Goal: Information Seeking & Learning: Understand process/instructions

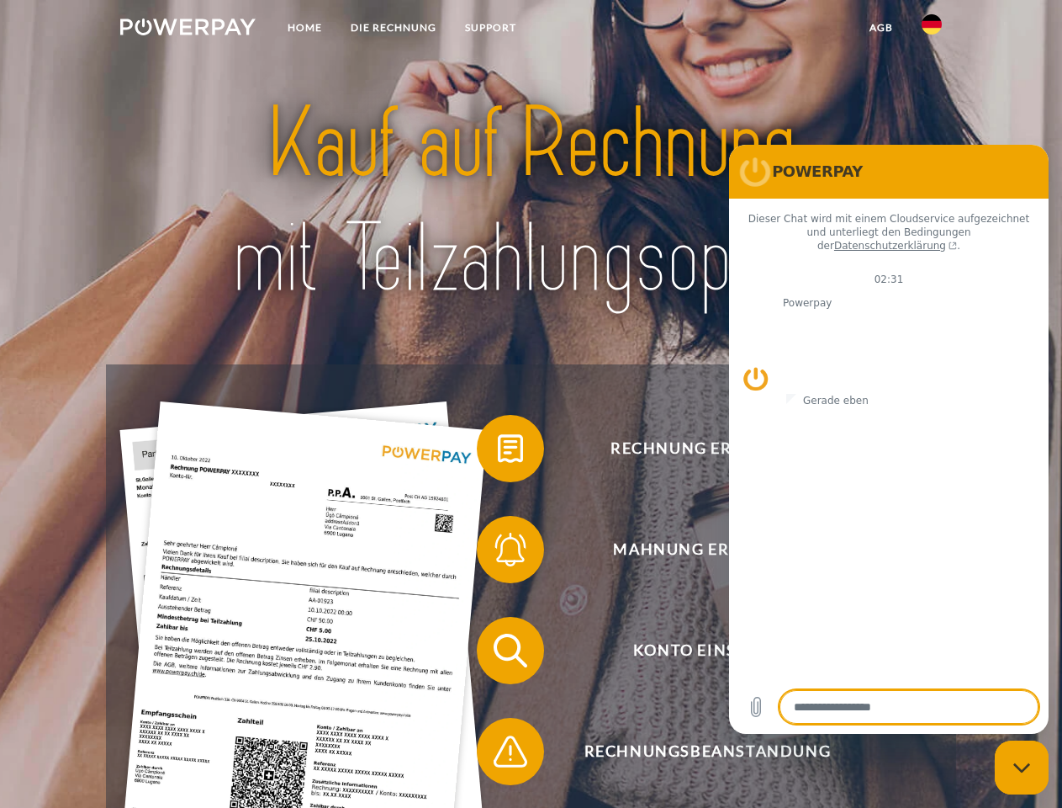
click at [188, 29] on img at bounding box center [187, 27] width 135 height 17
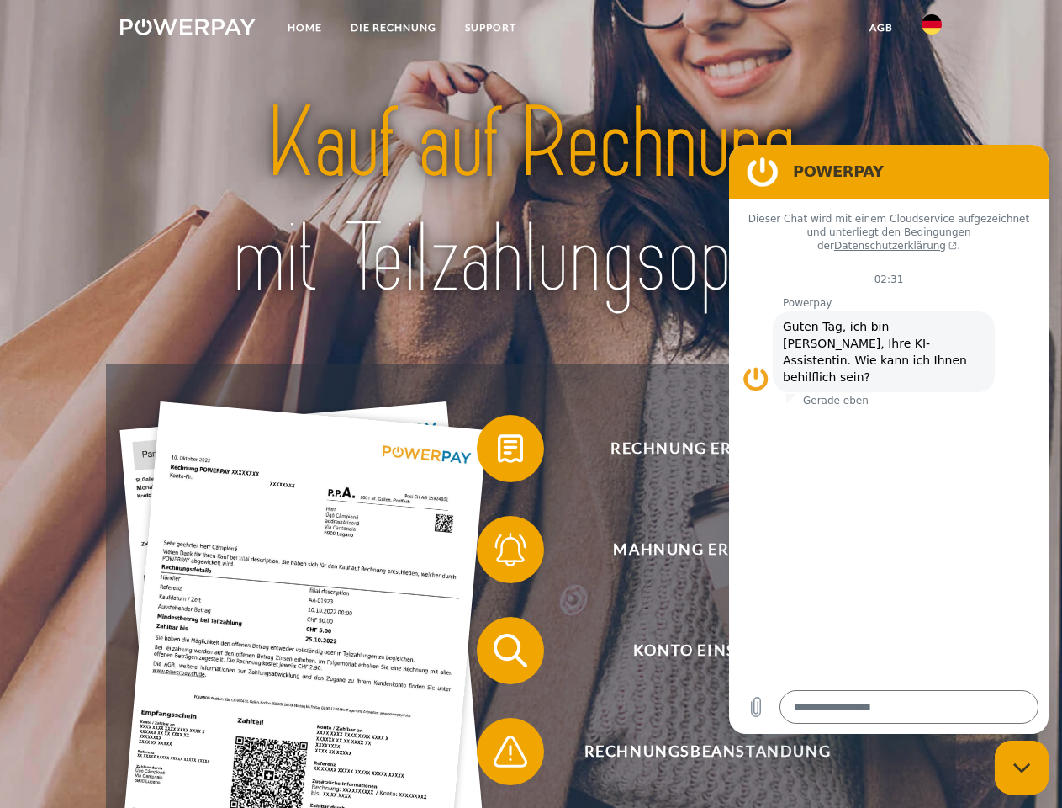
click at [932, 29] on img at bounding box center [932, 24] width 20 height 20
click at [881, 28] on link "agb" at bounding box center [881, 28] width 52 height 30
click at [498, 452] on span at bounding box center [485, 448] width 84 height 84
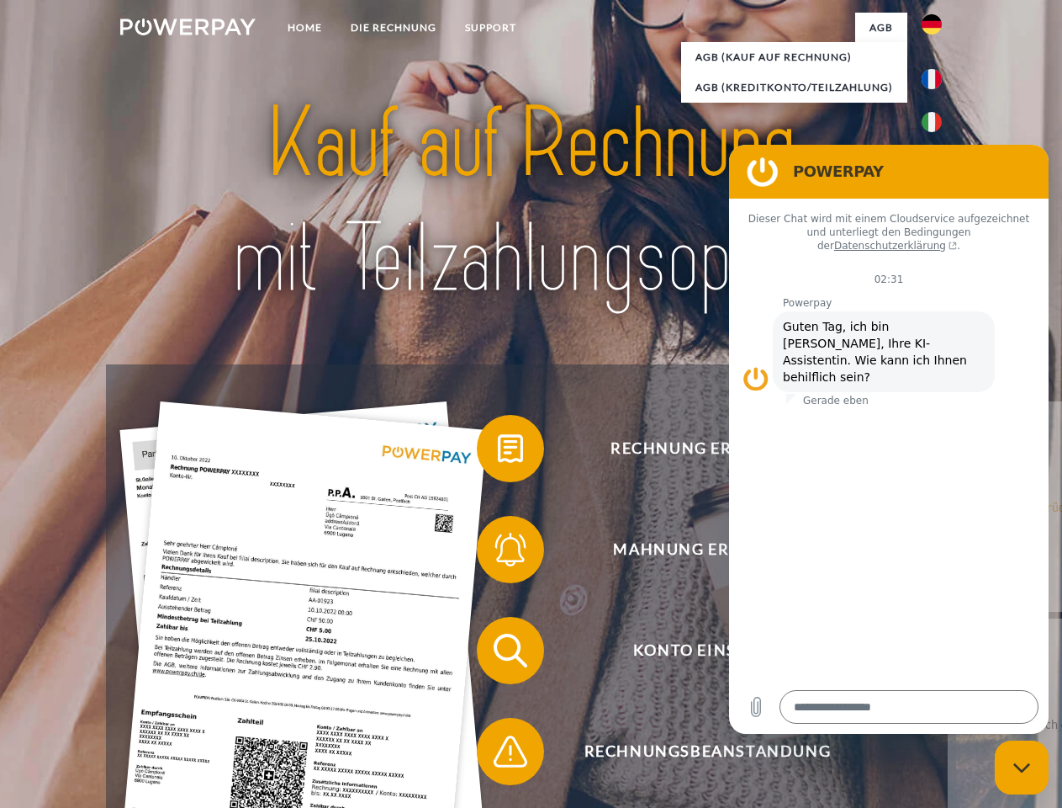
click at [498, 553] on div "Rechnung erhalten? Mahnung erhalten? Konto einsehen" at bounding box center [531, 700] width 850 height 673
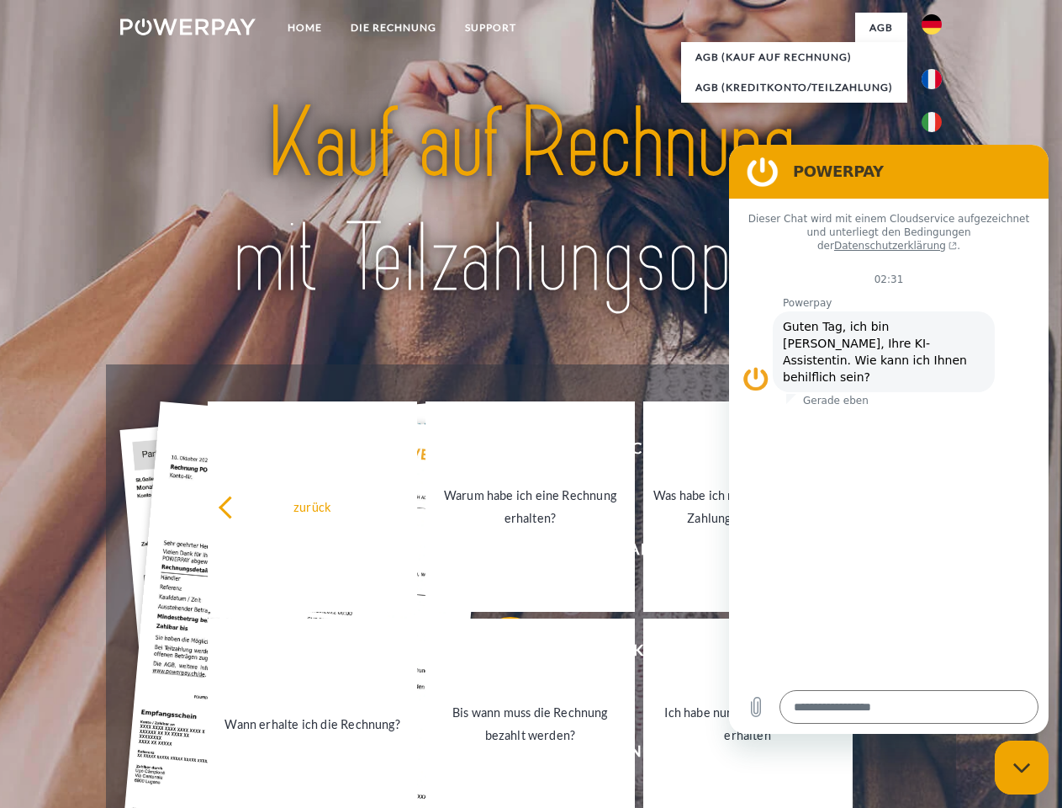
click at [498, 654] on link "Bis wann muss die Rechnung bezahlt werden?" at bounding box center [530, 723] width 209 height 210
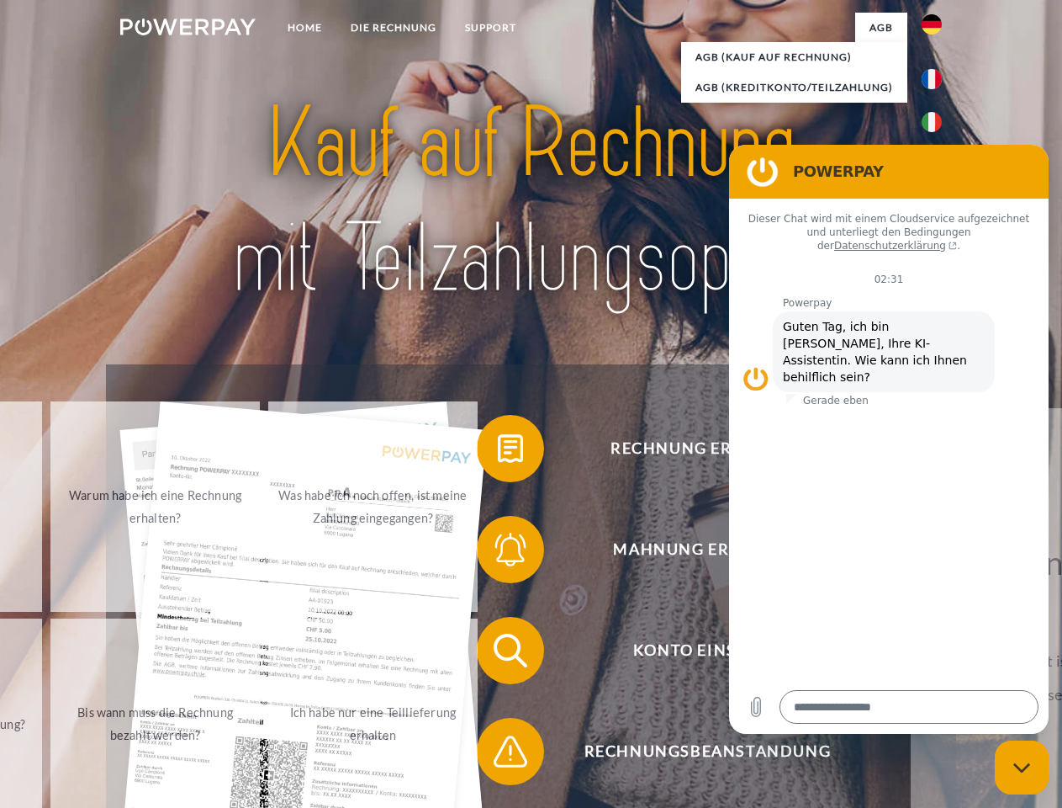
click at [498, 755] on span at bounding box center [485, 751] width 84 height 84
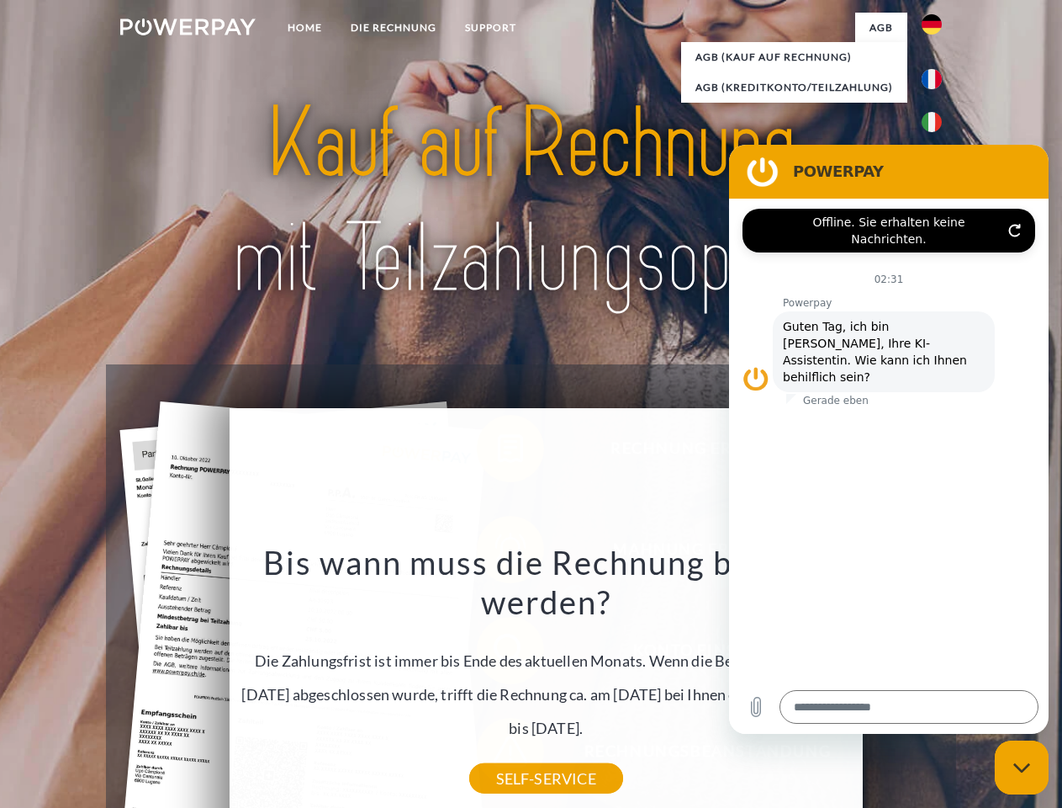
click at [1022, 767] on icon "Messaging-Fenster schließen" at bounding box center [1023, 767] width 18 height 11
type textarea "*"
